Goal: Information Seeking & Learning: Learn about a topic

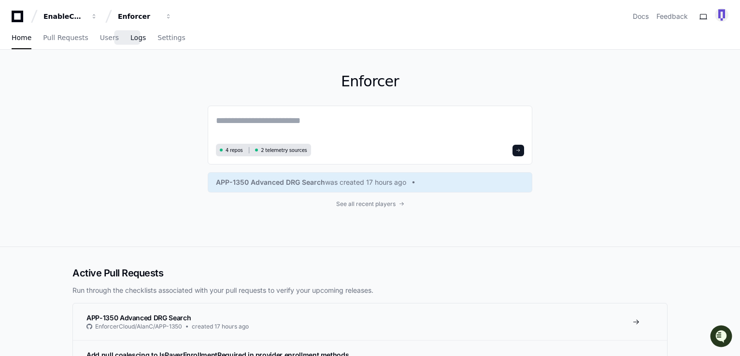
click at [130, 41] on span "Logs" at bounding box center [137, 38] width 15 height 6
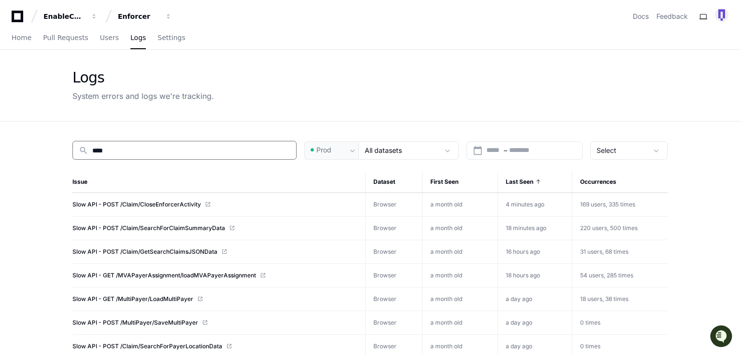
click at [115, 150] on input "****" at bounding box center [191, 151] width 198 height 10
type input "*"
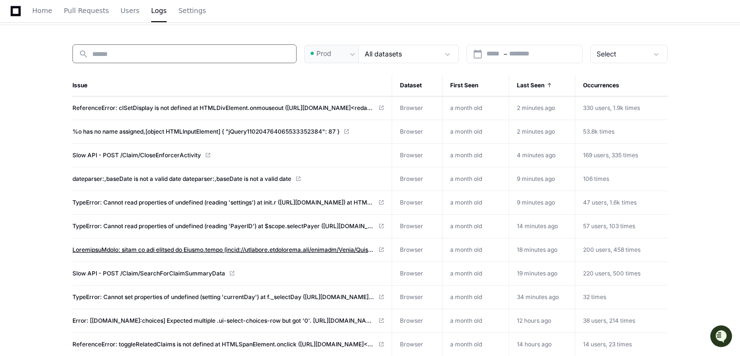
scroll to position [48, 0]
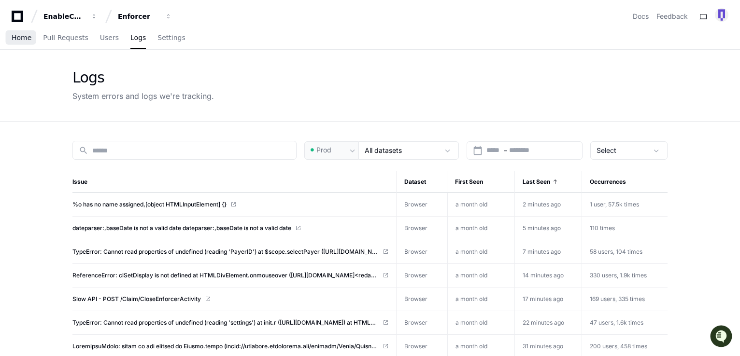
click at [18, 39] on span "Home" at bounding box center [22, 38] width 20 height 6
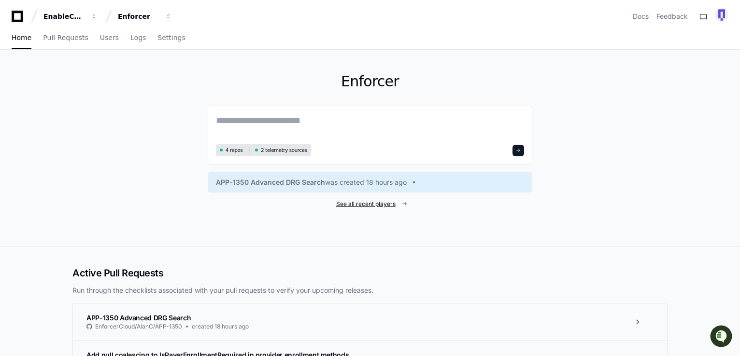
click at [368, 206] on span "See all recent players" at bounding box center [365, 204] width 59 height 8
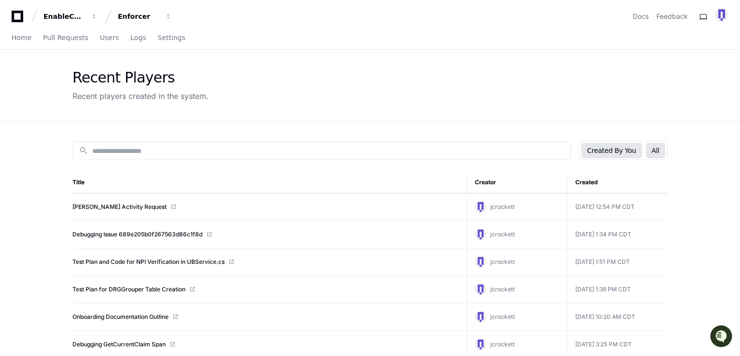
click at [660, 157] on button "All" at bounding box center [655, 150] width 19 height 15
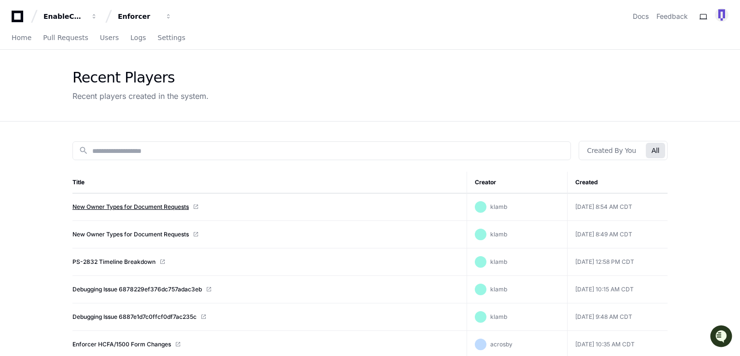
click at [97, 204] on link "New Owner Types for Document Requests" at bounding box center [130, 207] width 116 height 8
click at [173, 232] on link "New Owner Types for Document Requests" at bounding box center [130, 235] width 116 height 8
click at [116, 289] on link "Debugging Issue 6878229ef376dc757adac3eb" at bounding box center [136, 290] width 129 height 8
click at [122, 206] on link "New Owner Types for Document Requests" at bounding box center [130, 207] width 116 height 8
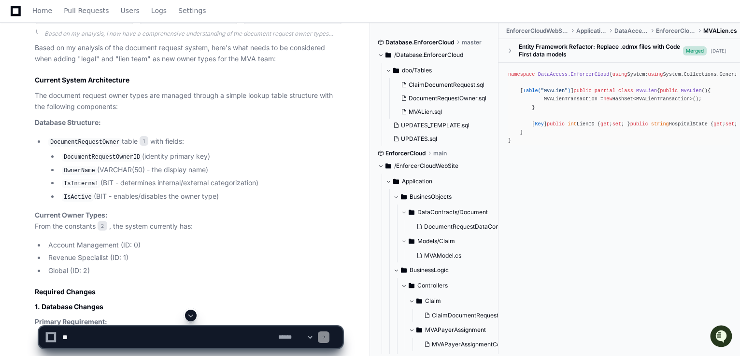
scroll to position [1159, 0]
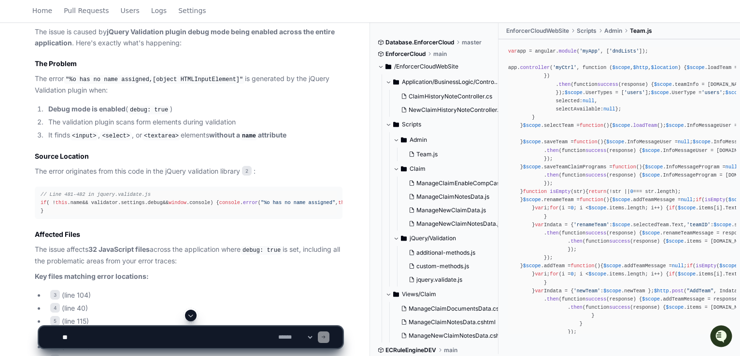
scroll to position [869, 0]
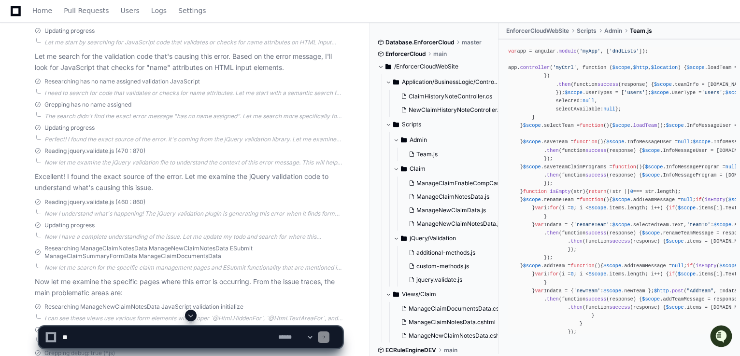
scroll to position [338, 0]
